Goal: Ask a question

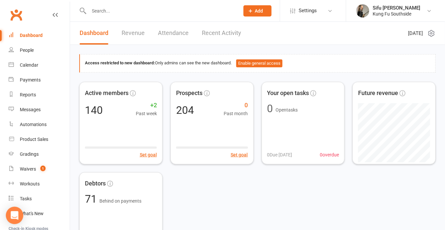
click at [14, 215] on icon "Open Intercom Messenger" at bounding box center [15, 216] width 8 height 9
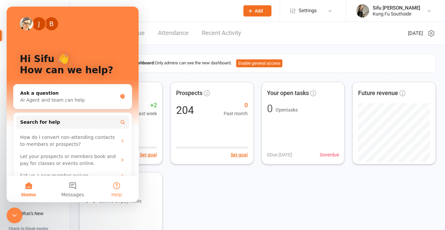
click at [120, 186] on button "Help" at bounding box center [117, 189] width 44 height 26
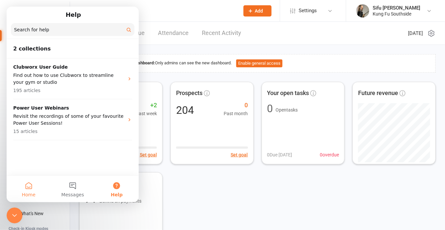
click at [22, 191] on button "Home" at bounding box center [29, 189] width 44 height 26
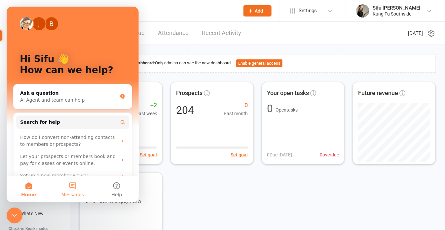
click at [69, 183] on button "Messages" at bounding box center [73, 189] width 44 height 26
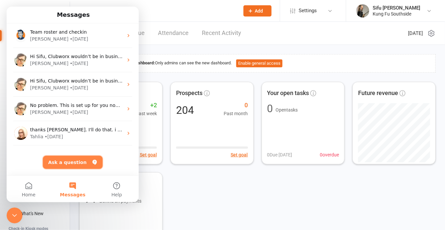
click at [61, 165] on button "Ask a question" at bounding box center [73, 162] width 60 height 13
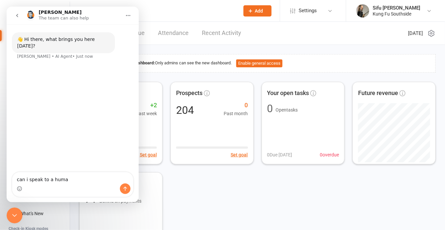
type textarea "can i speak to a human"
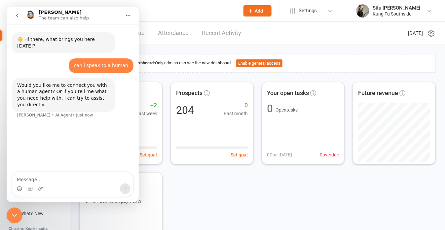
click at [47, 182] on textarea "Message…" at bounding box center [72, 178] width 121 height 11
type textarea "connect to a human agent"
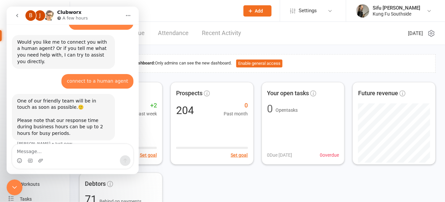
scroll to position [47, 0]
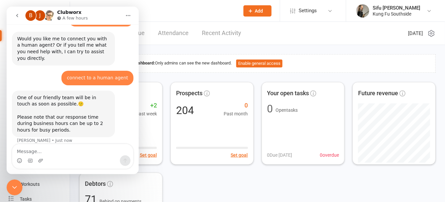
click at [18, 16] on icon "go back" at bounding box center [17, 15] width 5 height 5
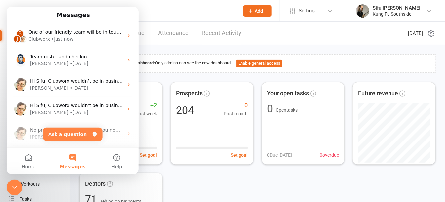
scroll to position [0, 0]
click at [12, 185] on icon "Close Intercom Messenger" at bounding box center [15, 187] width 8 height 8
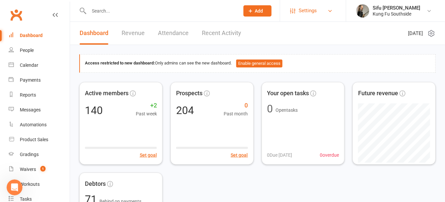
click at [311, 12] on span "Settings" at bounding box center [308, 10] width 18 height 15
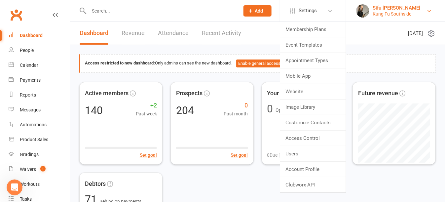
click at [395, 14] on div "Kung Fu Southside" at bounding box center [397, 14] width 48 height 6
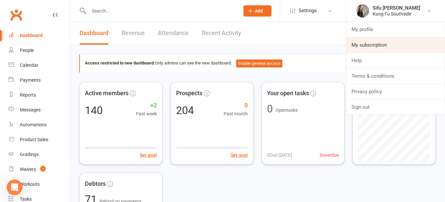
click at [371, 45] on link "My subscription" at bounding box center [395, 44] width 99 height 15
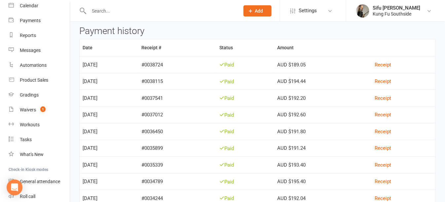
scroll to position [66, 0]
